Goal: Task Accomplishment & Management: Manage account settings

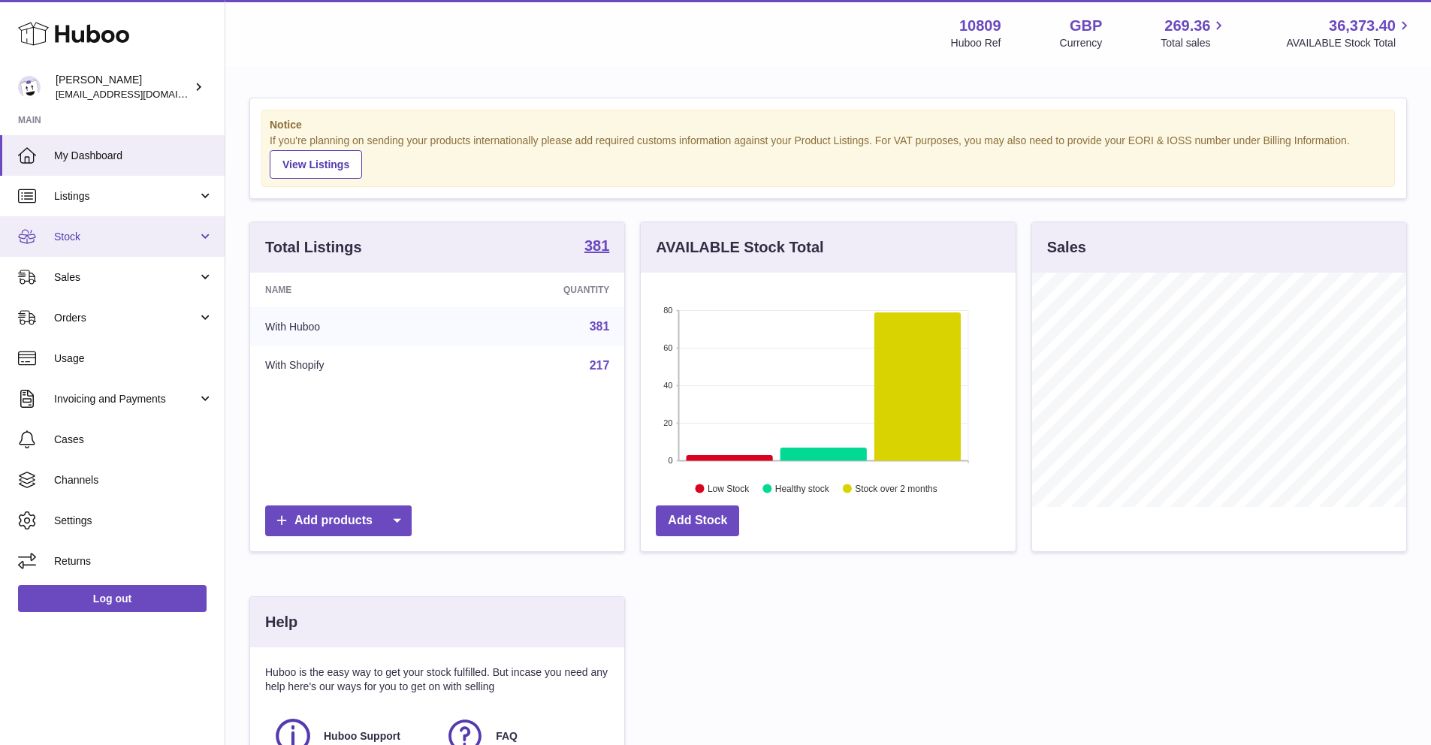
scroll to position [234, 375]
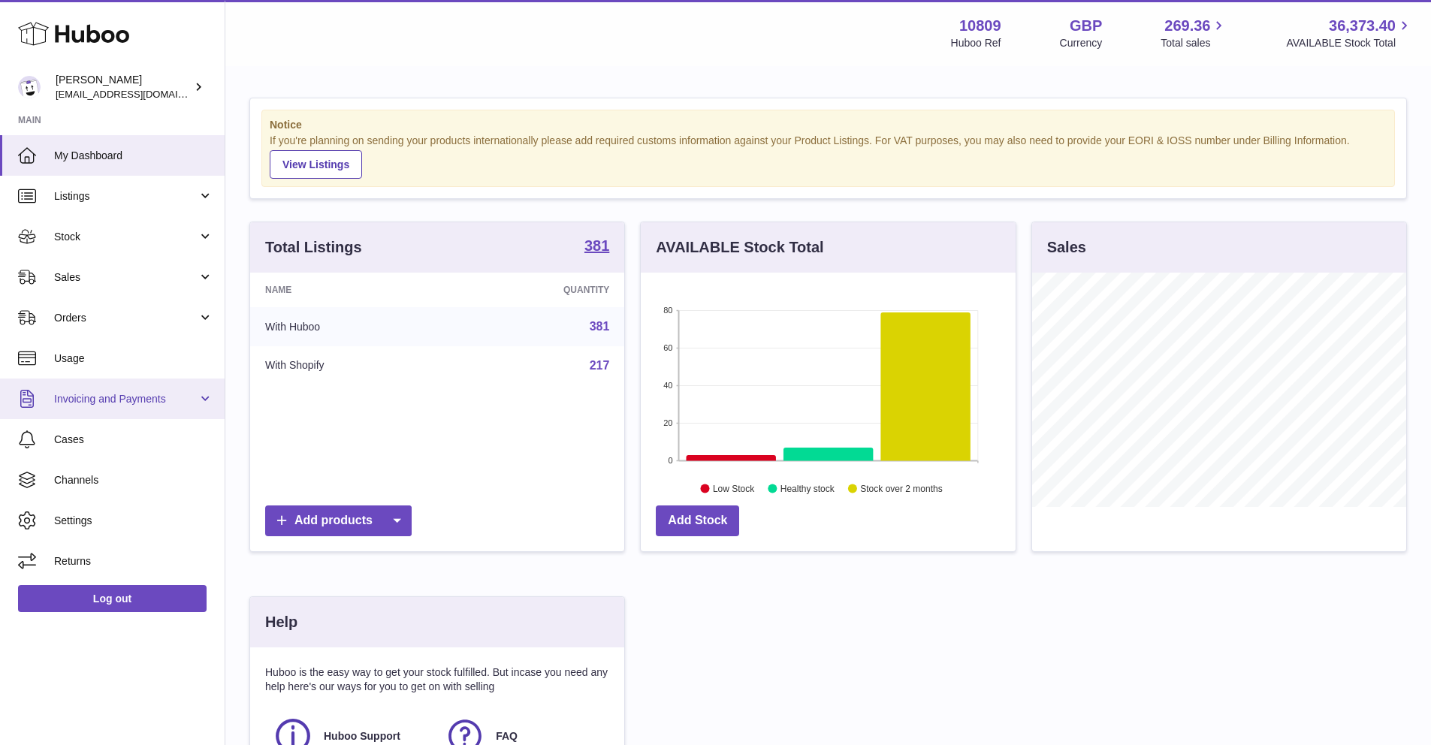
click at [92, 409] on link "Invoicing and Payments" at bounding box center [112, 398] width 225 height 41
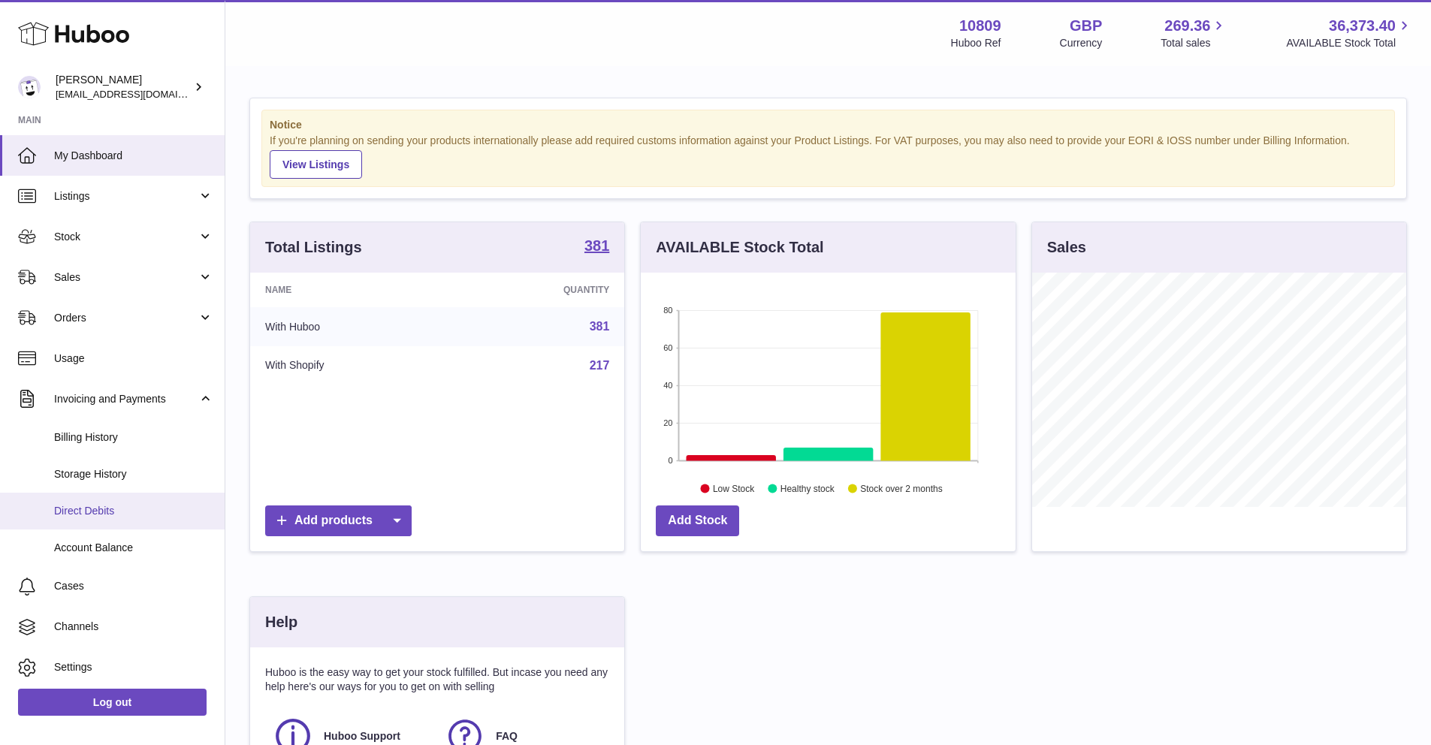
click at [112, 513] on span "Direct Debits" at bounding box center [133, 511] width 159 height 14
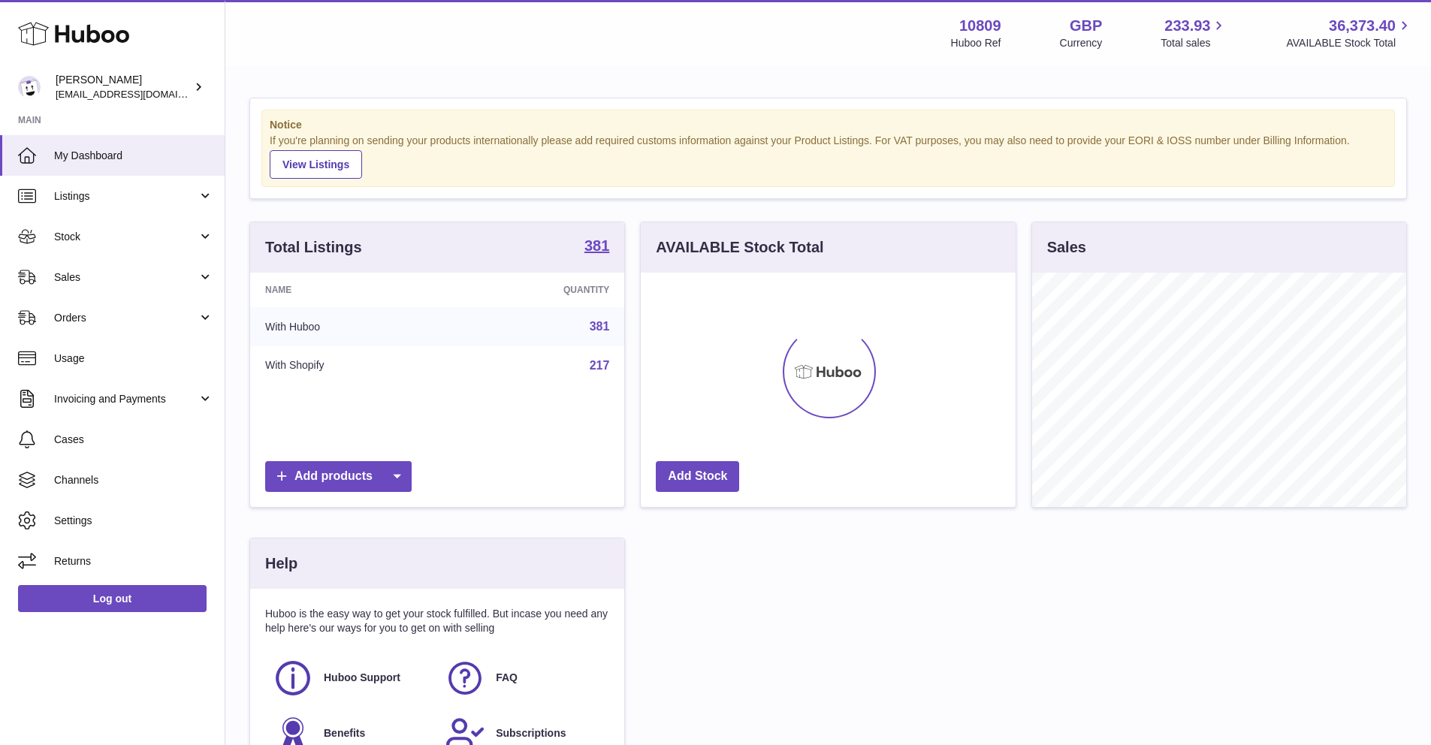
scroll to position [234, 375]
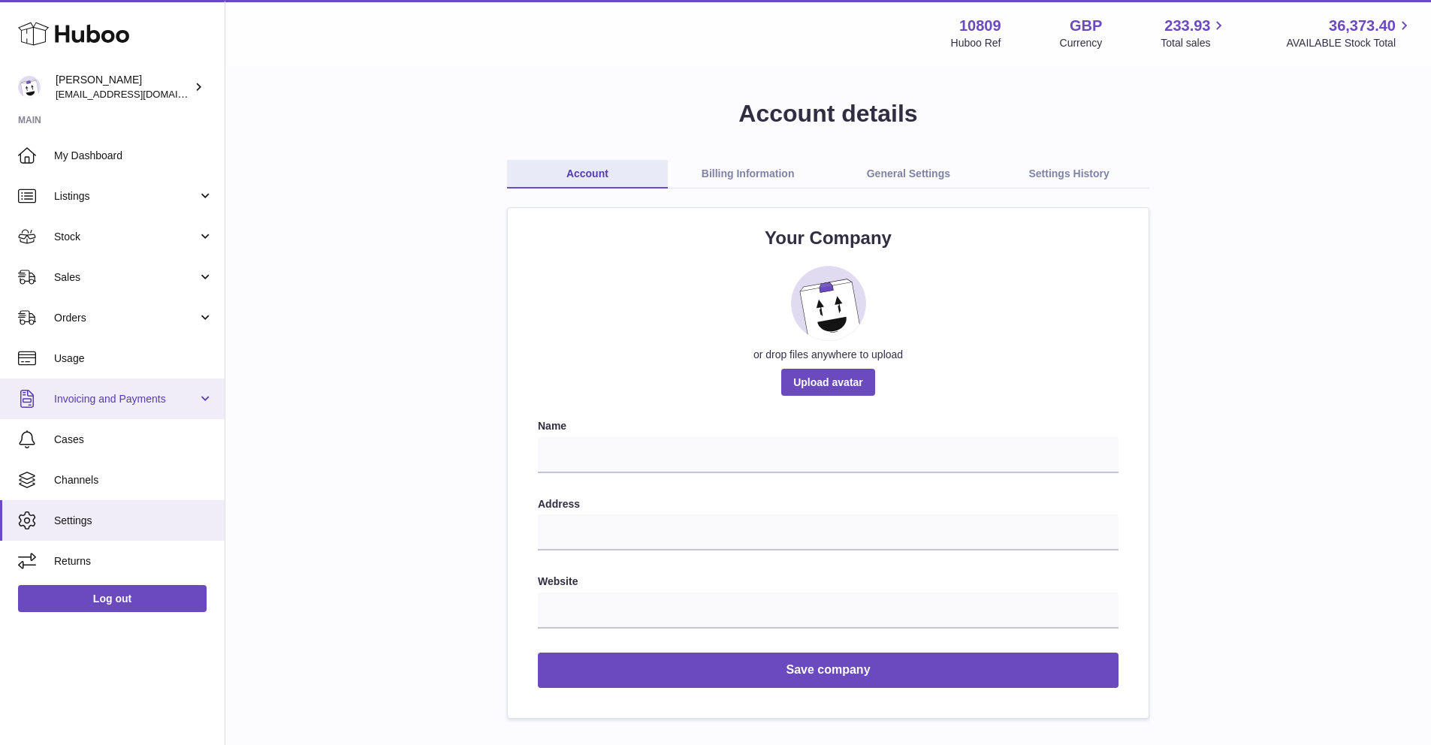
click at [89, 415] on link "Invoicing and Payments" at bounding box center [112, 398] width 225 height 41
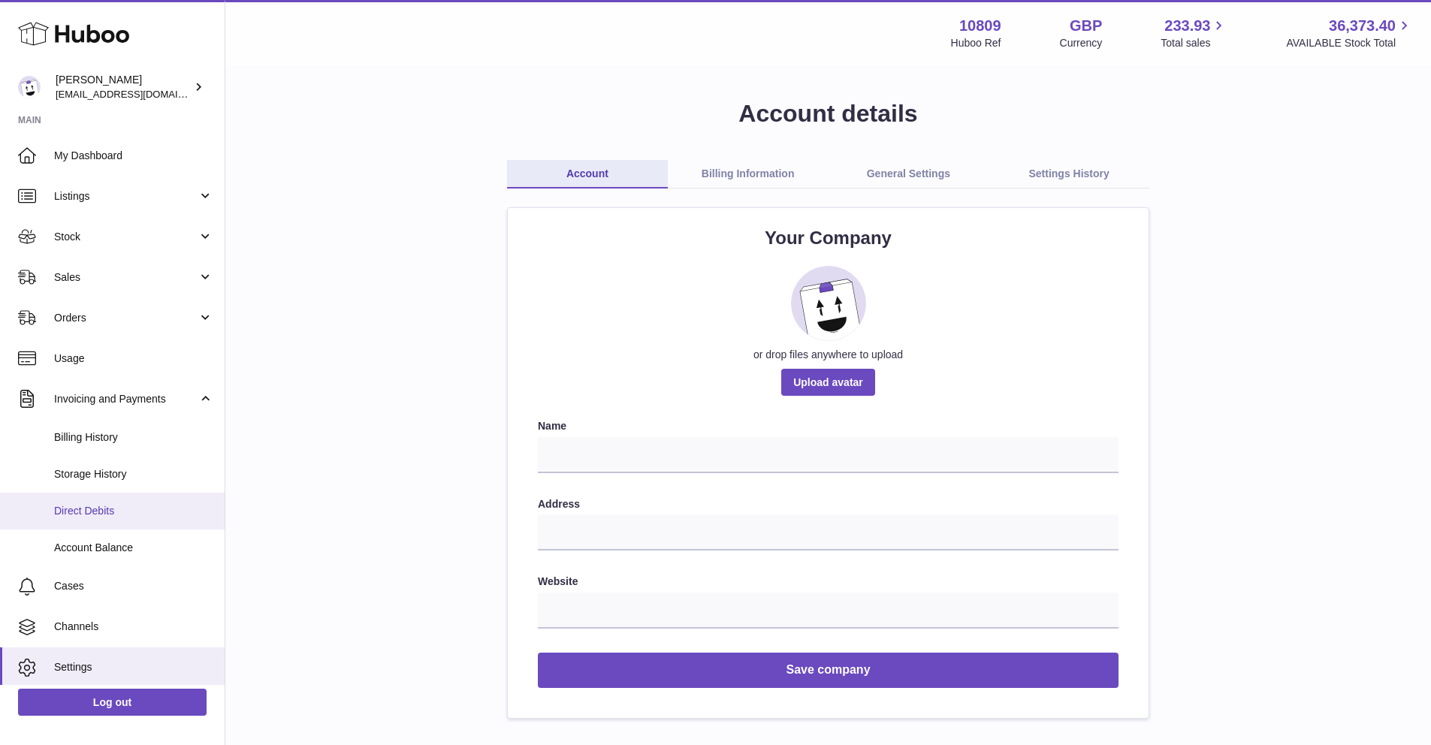
click at [95, 514] on span "Direct Debits" at bounding box center [133, 511] width 159 height 14
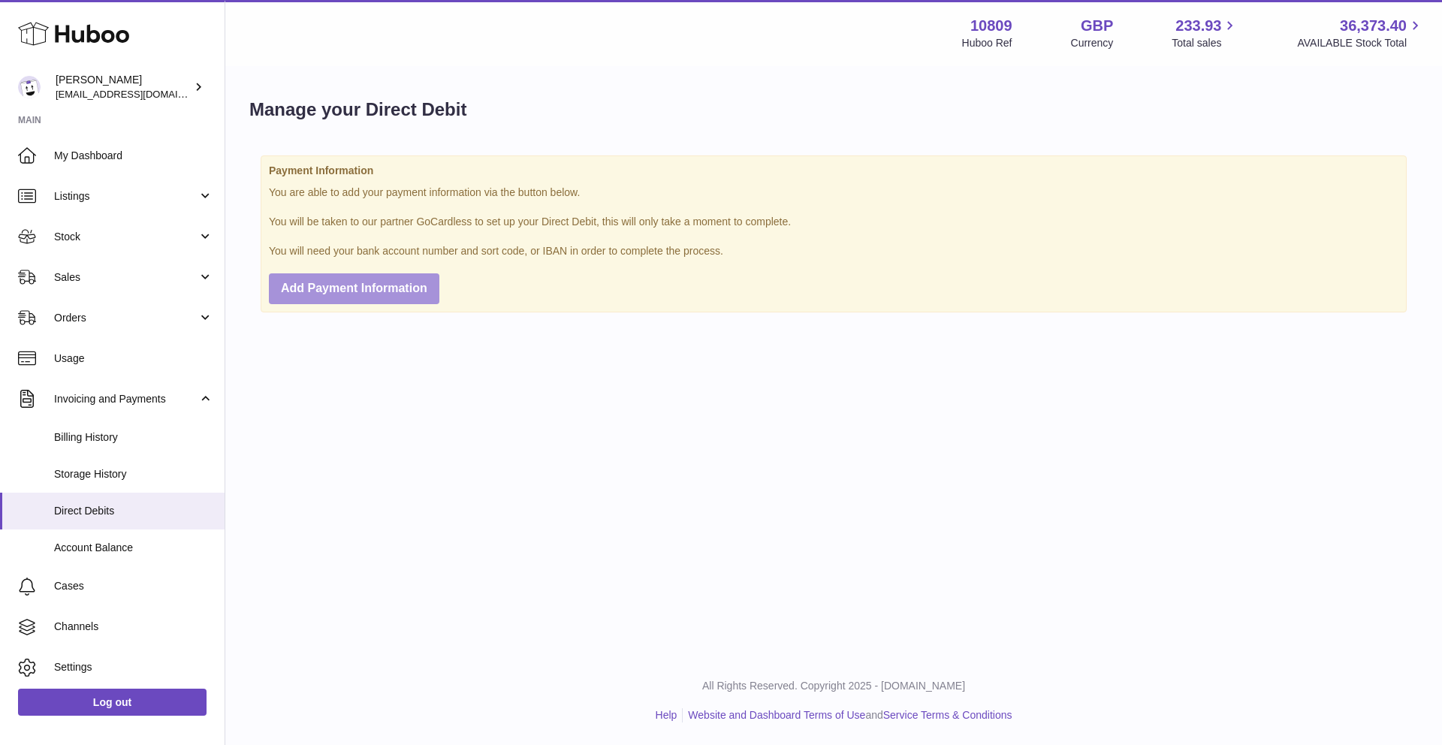
click at [398, 286] on span "Add Payment Information" at bounding box center [354, 288] width 146 height 13
